Goal: Browse casually

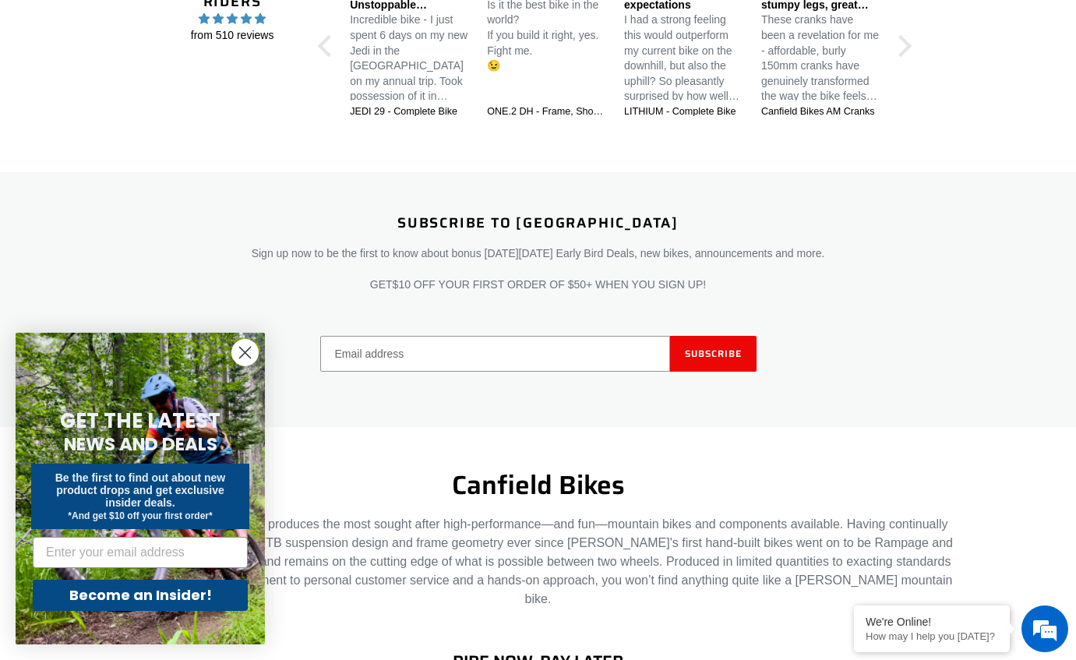
scroll to position [1941, 0]
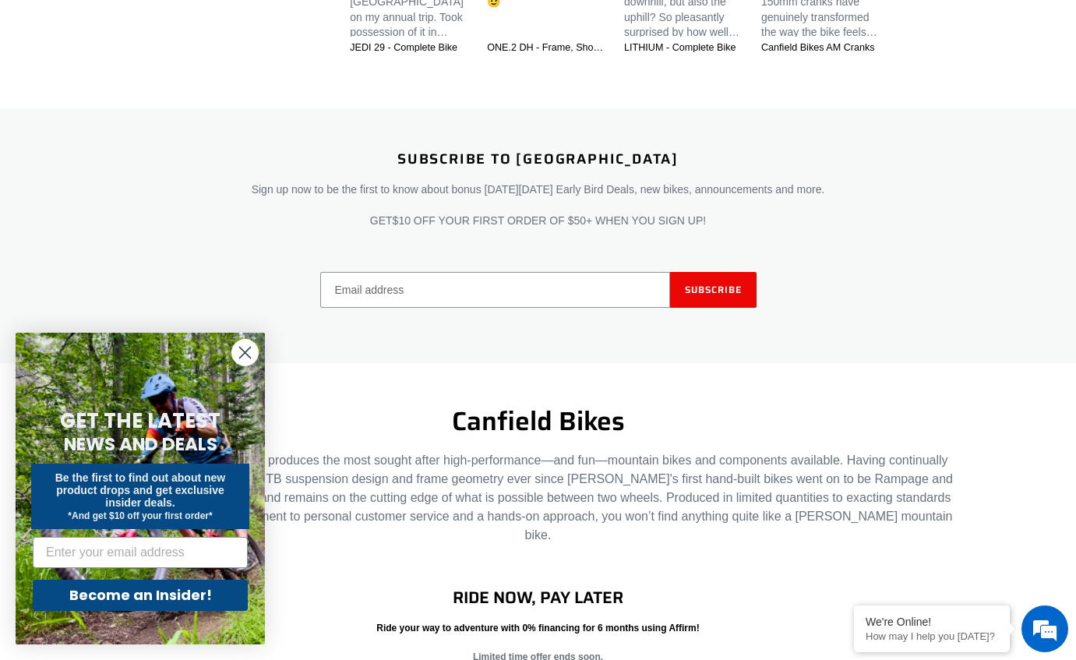
click at [244, 351] on icon "Close dialog" at bounding box center [245, 352] width 11 height 11
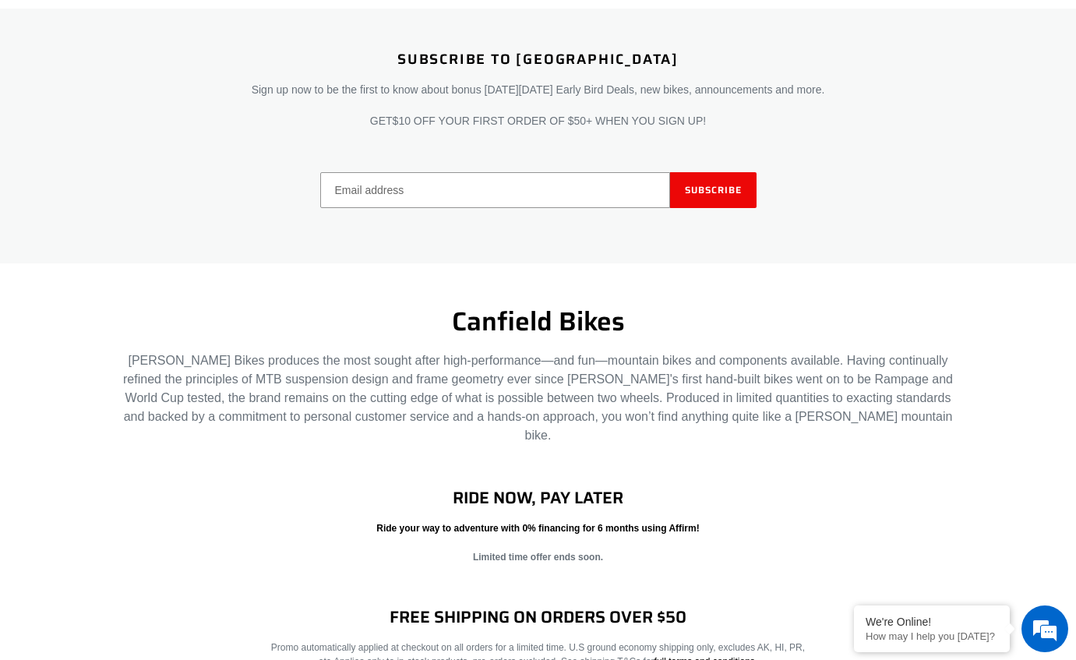
scroll to position [0, 0]
click at [239, 526] on div "RIDE NOW, PAY LATER Ride your way to adventure with 0% financing for 6 months u…" at bounding box center [526, 526] width 582 height 76
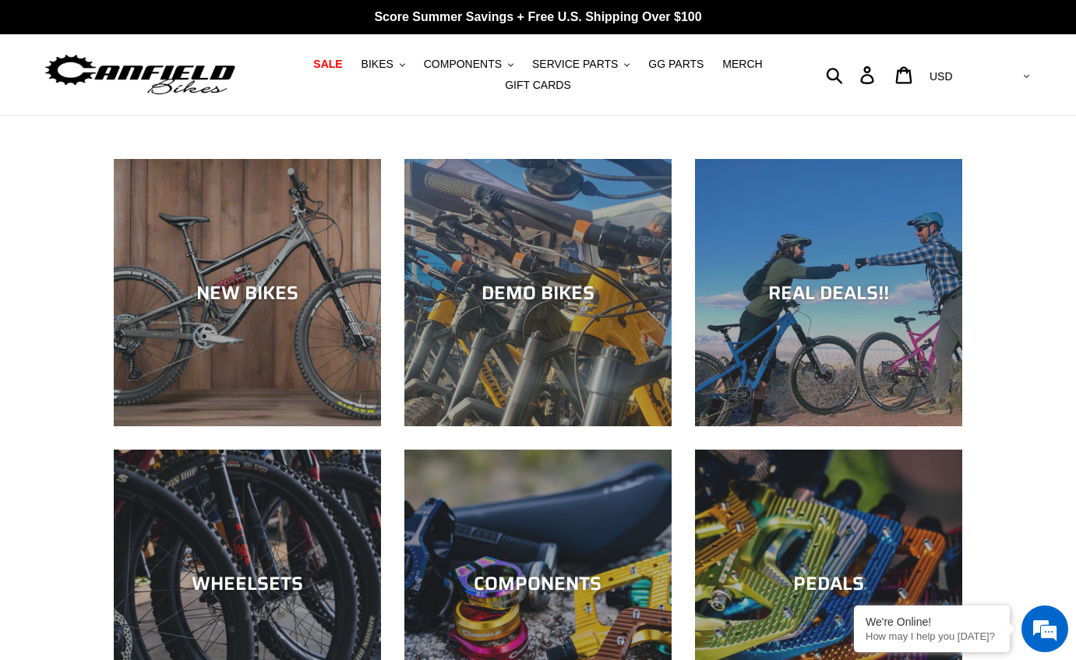
click at [194, 86] on img at bounding box center [140, 75] width 195 height 49
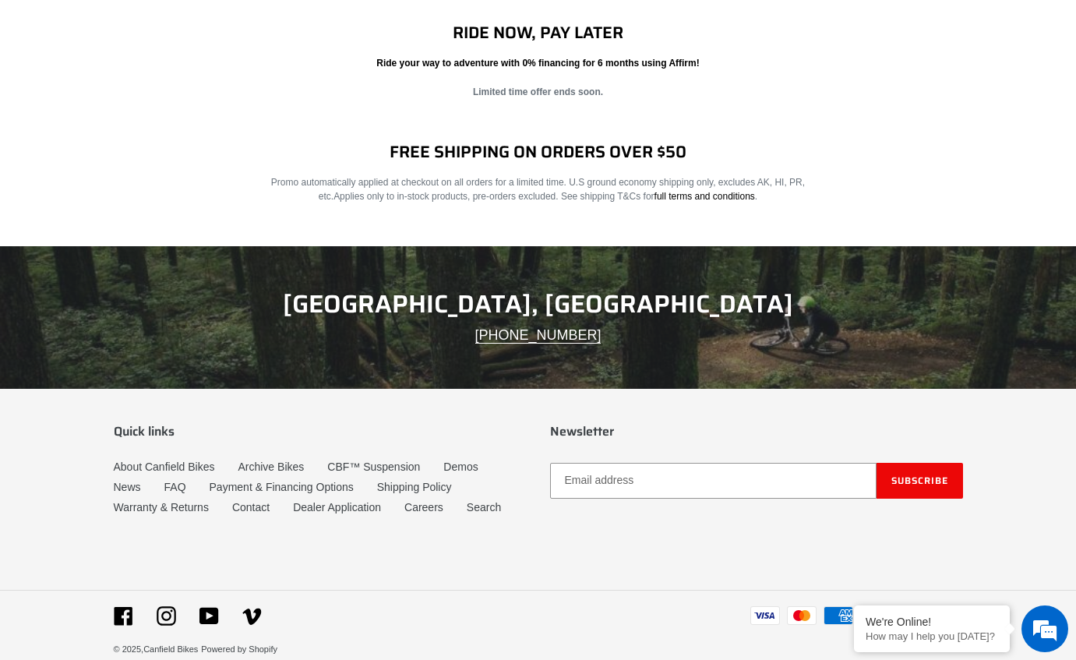
scroll to position [2508, 0]
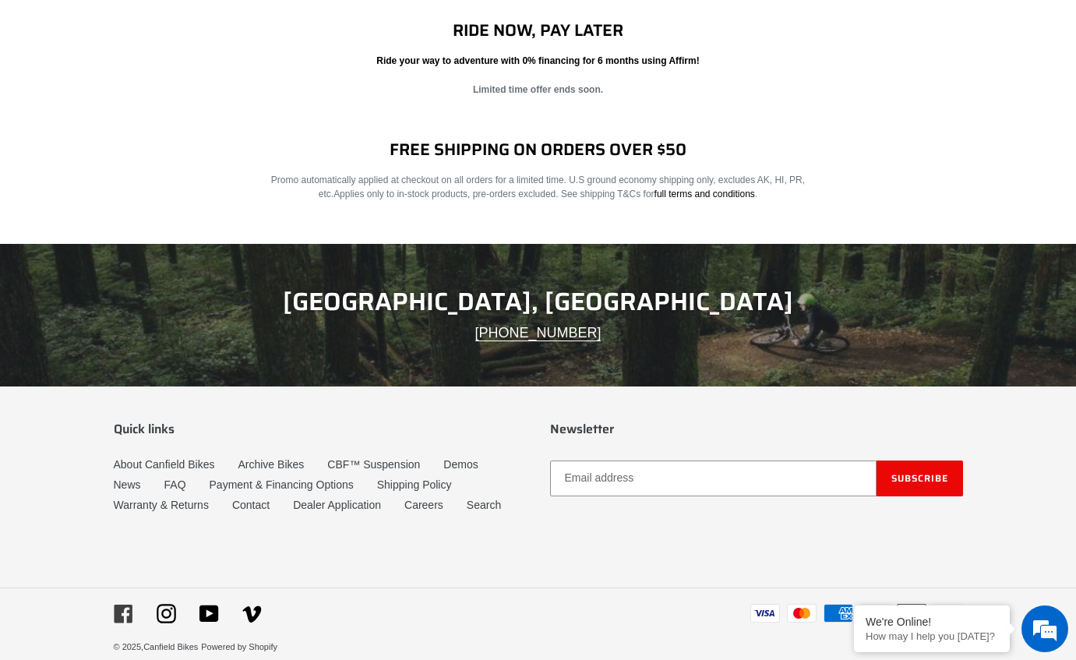
click at [119, 604] on icon at bounding box center [123, 613] width 18 height 18
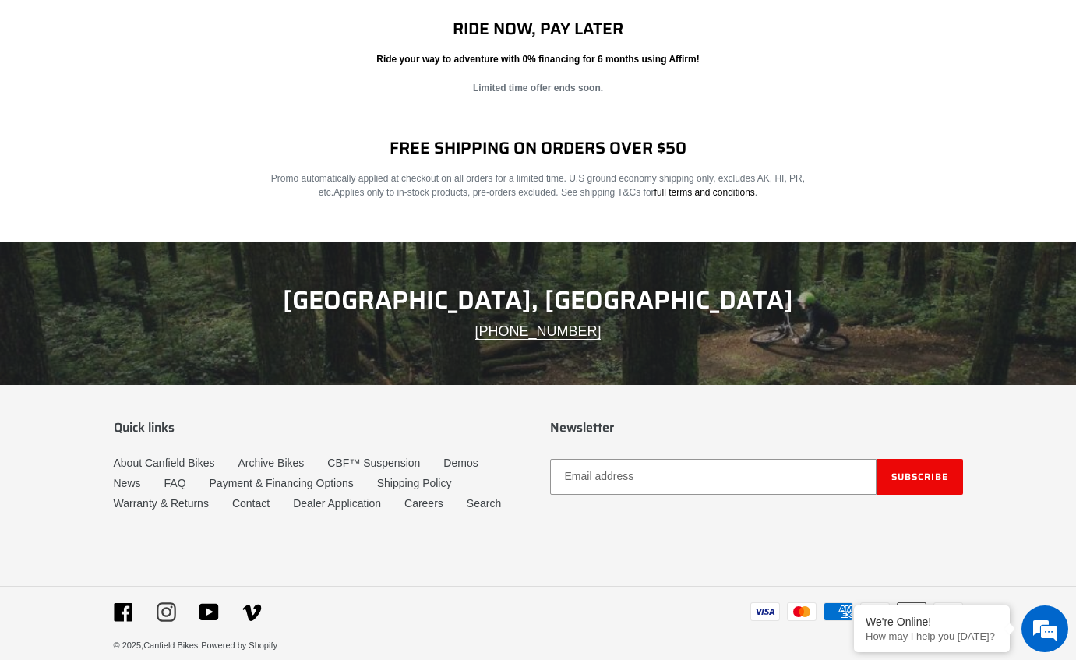
click at [167, 602] on icon at bounding box center [166, 611] width 19 height 19
